Goal: Task Accomplishment & Management: Use online tool/utility

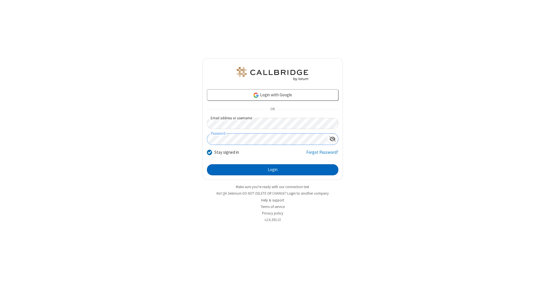
click at [272, 170] on button "Login" at bounding box center [272, 169] width 131 height 11
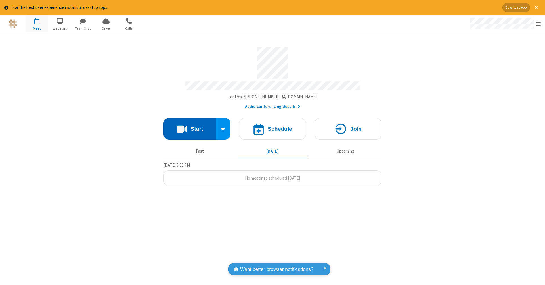
click at [190, 126] on button "Start" at bounding box center [189, 128] width 52 height 21
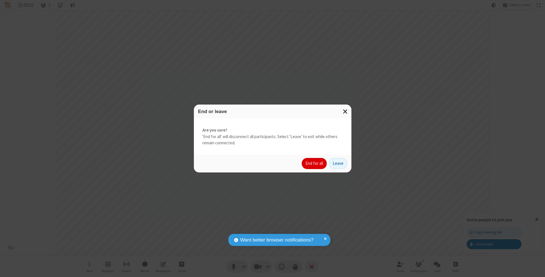
click at [314, 163] on button "End for all" at bounding box center [314, 163] width 25 height 11
